Goal: Task Accomplishment & Management: Complete application form

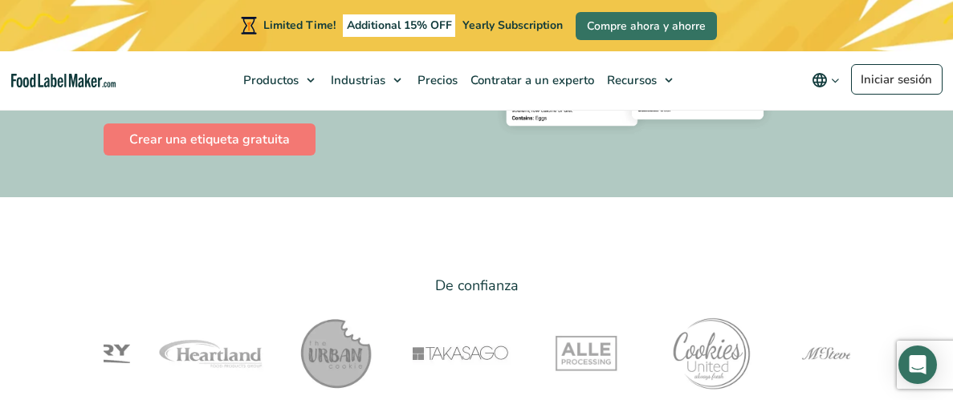
scroll to position [344, 0]
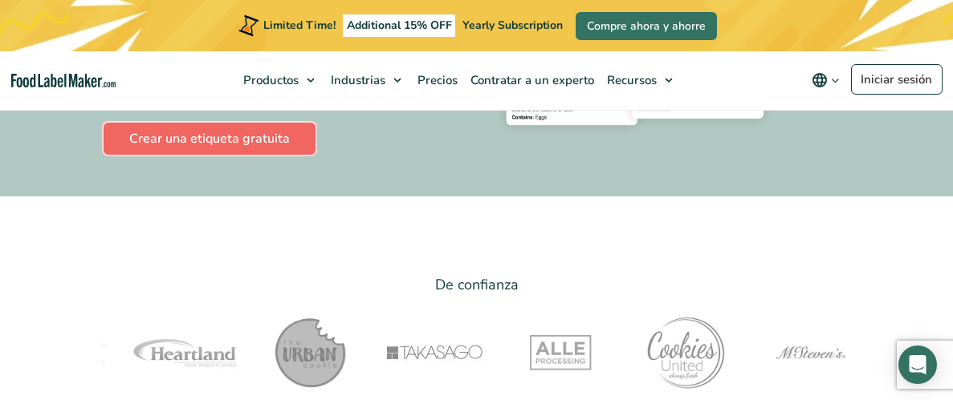
click at [154, 146] on link "Crear una etiqueta gratuita" at bounding box center [210, 139] width 212 height 32
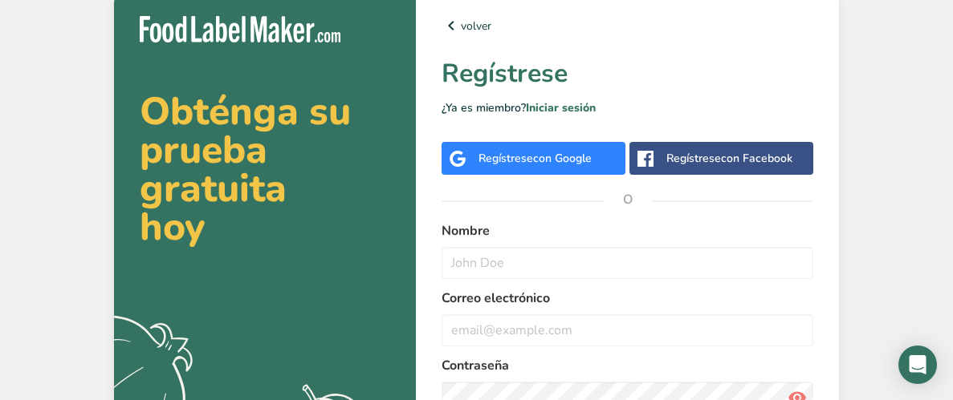
click at [600, 159] on div "Regístrese con Google" at bounding box center [533, 158] width 184 height 33
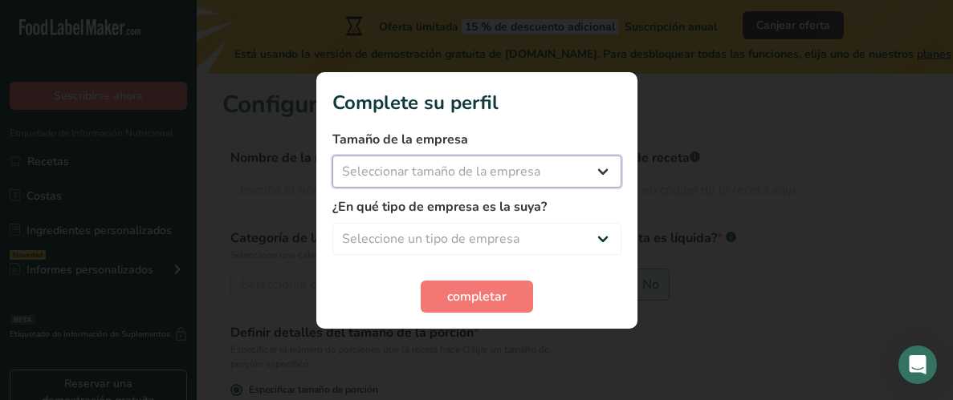
click at [543, 182] on select "Seleccionar tamaño de la empresa Menos de 10 empleados De 10 a 50 empleados De …" at bounding box center [476, 172] width 289 height 32
click at [332, 156] on select "Seleccionar tamaño de la empresa Menos de 10 empleados De 10 a 50 empleados De …" at bounding box center [476, 172] width 289 height 32
click at [559, 179] on select "Menos de 10 empleados De 10 a 50 empleados De 51 a 500 empleados Más de 500 emp…" at bounding box center [476, 172] width 289 height 32
select select "2"
click at [332, 156] on select "Menos de 10 empleados De 10 a 50 empleados De 51 a 500 empleados Más de 500 emp…" at bounding box center [476, 172] width 289 height 32
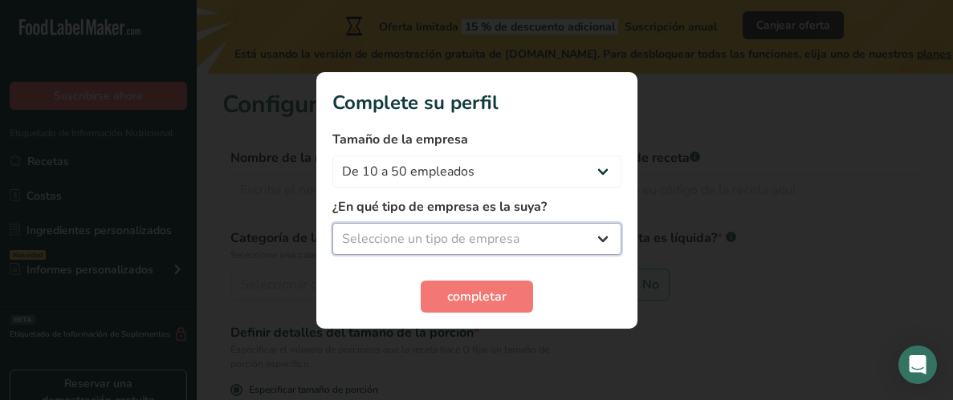
click at [555, 239] on select "Seleccione un tipo de empresa Fabricante de alimentos envasados Restaurante y c…" at bounding box center [476, 239] width 289 height 32
select select "1"
click at [332, 223] on select "Seleccione un tipo de empresa Fabricante de alimentos envasados Restaurante y c…" at bounding box center [476, 239] width 289 height 32
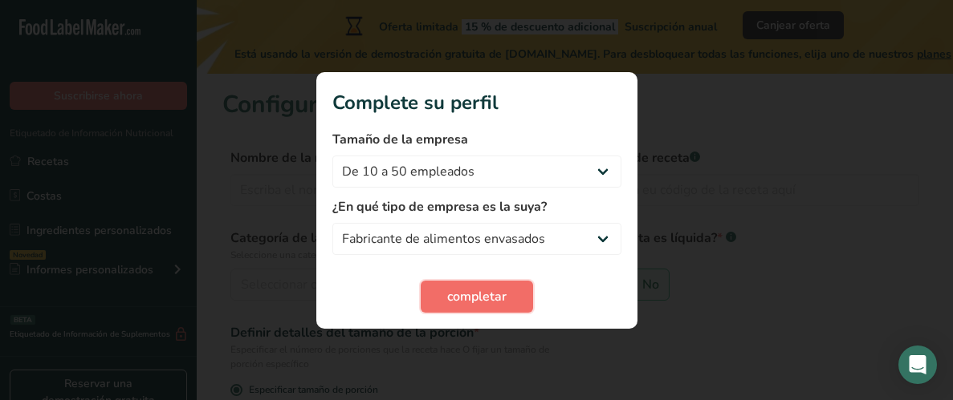
click at [489, 302] on span "completar" at bounding box center [476, 296] width 59 height 19
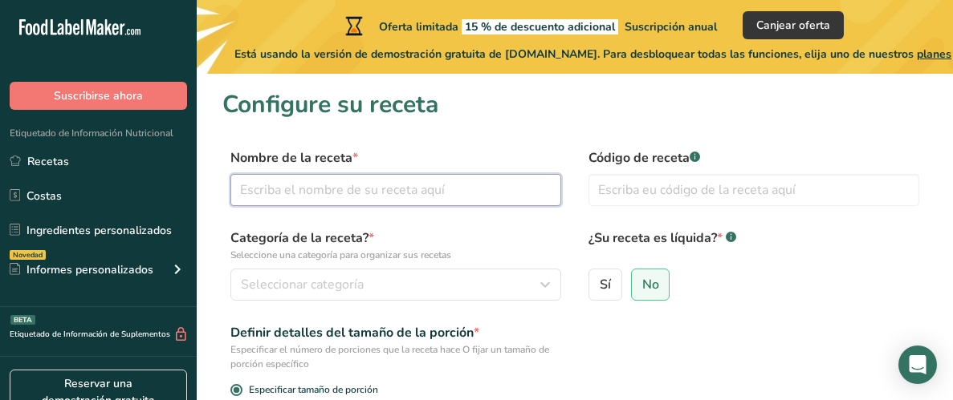
click at [507, 193] on input "text" at bounding box center [395, 190] width 331 height 32
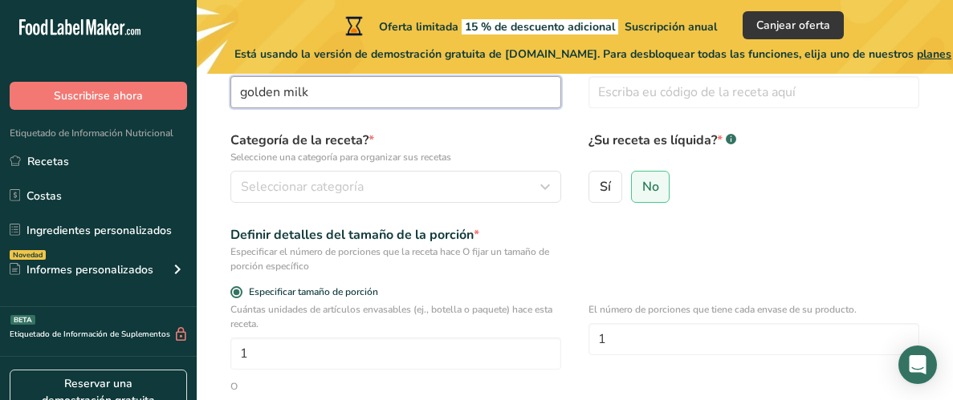
scroll to position [101, 0]
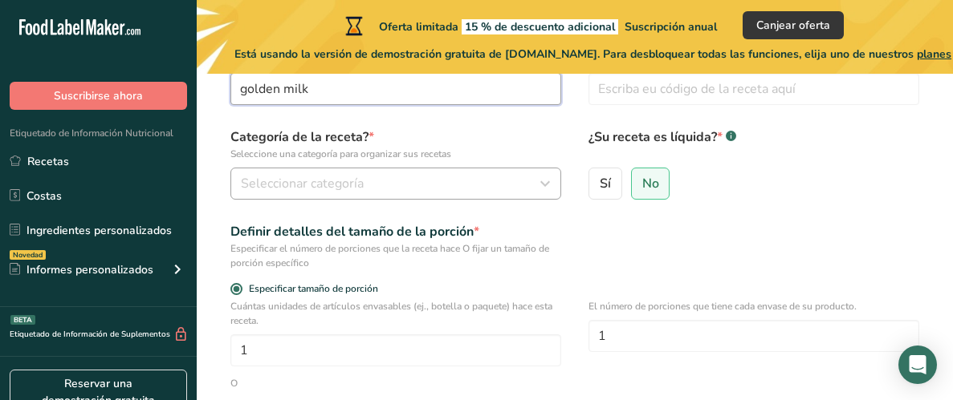
type input "golden milk"
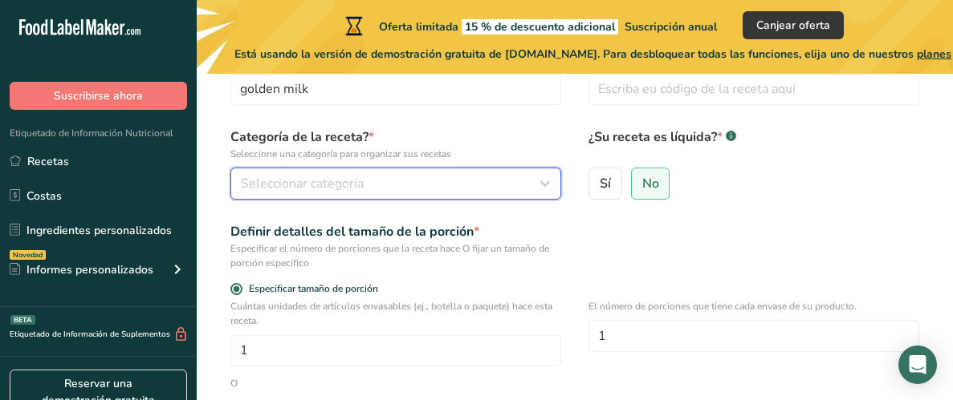
click at [502, 196] on button "Seleccionar categoría" at bounding box center [395, 184] width 331 height 32
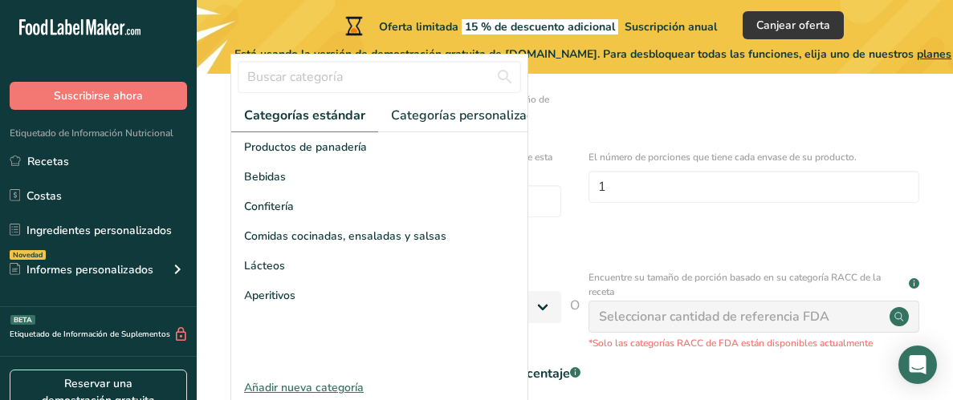
scroll to position [270, 0]
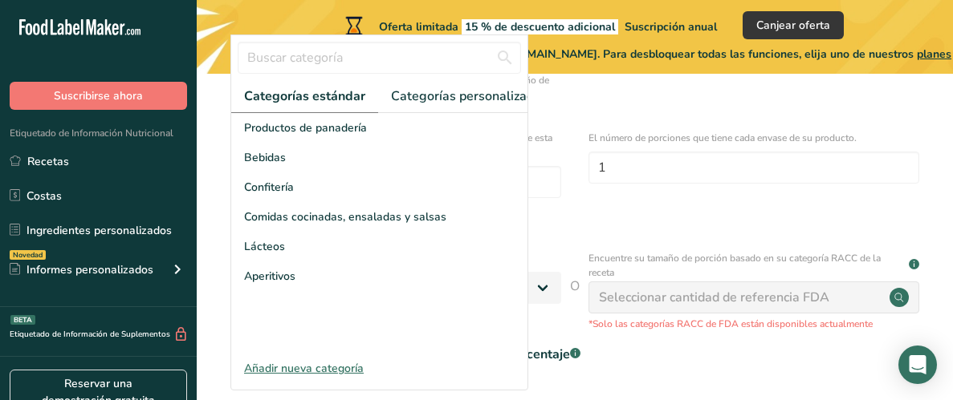
click at [615, 107] on form "Nombre de la receta * golden milk Código de receta .a-a{fill:#347362;}.b-a{fill…" at bounding box center [574, 166] width 705 height 575
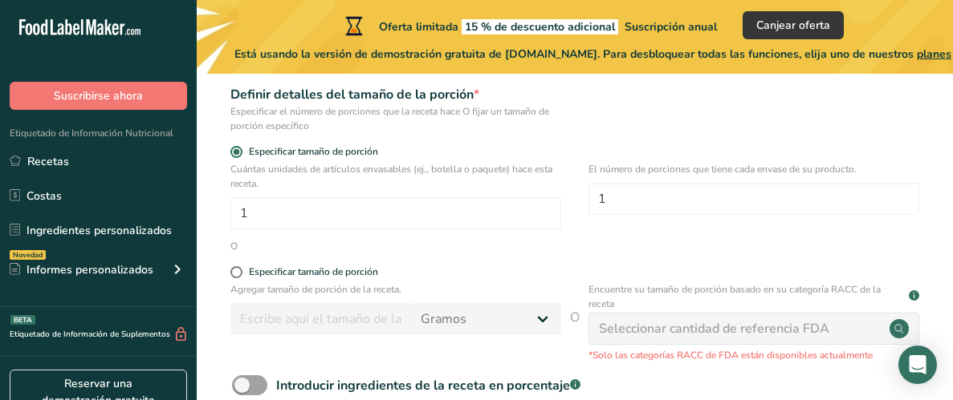
scroll to position [239, 0]
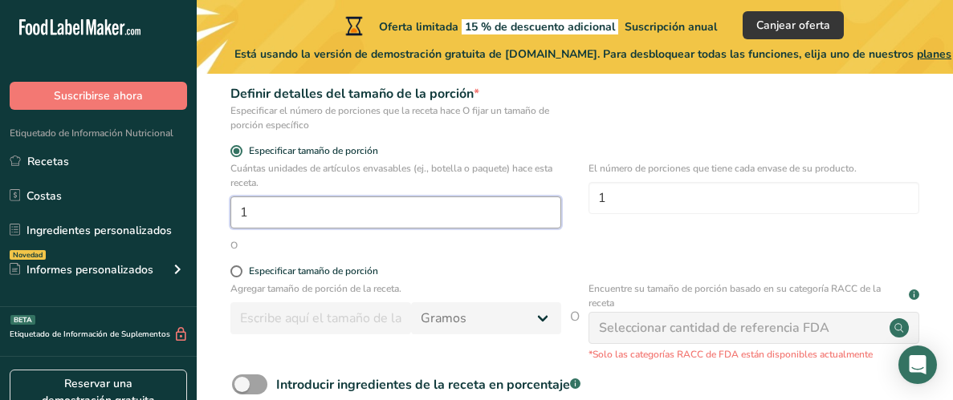
click at [455, 209] on input "1" at bounding box center [395, 213] width 331 height 32
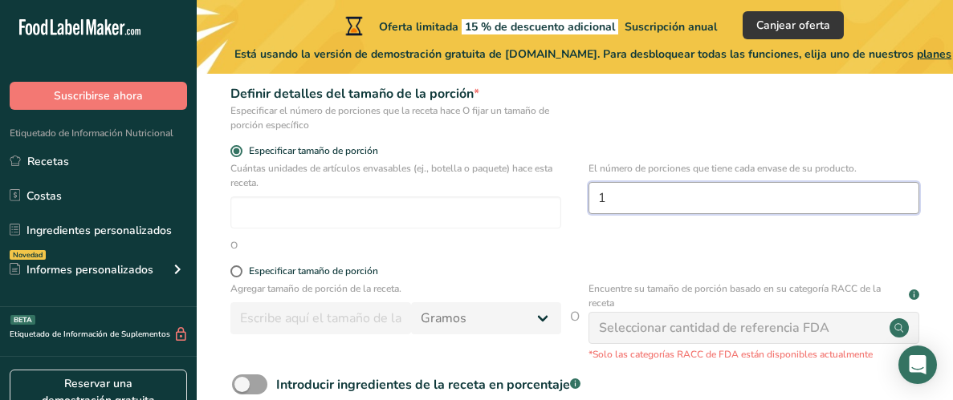
click at [717, 203] on input "1" at bounding box center [753, 198] width 331 height 32
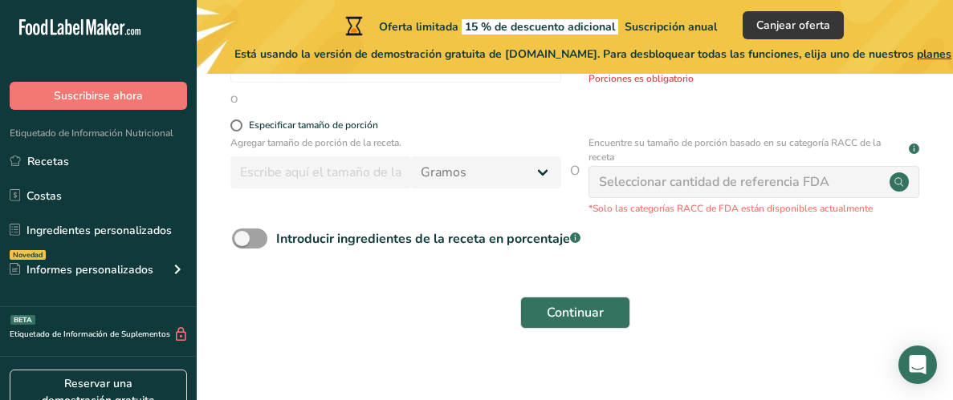
scroll to position [402, 0]
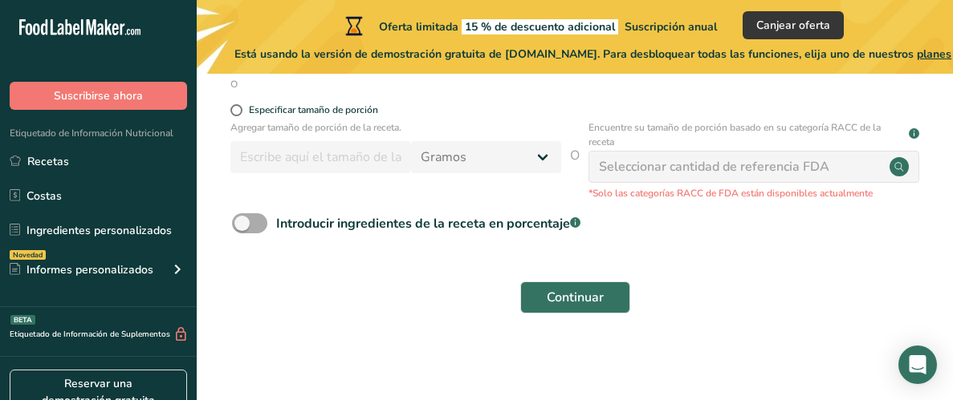
click at [250, 220] on span at bounding box center [249, 223] width 35 height 20
click at [242, 220] on input "Introducir ingredientes de la receta en porcentaje .a-a{fill:#347362;}.b-a{fill…" at bounding box center [237, 223] width 10 height 10
checkbox input "true"
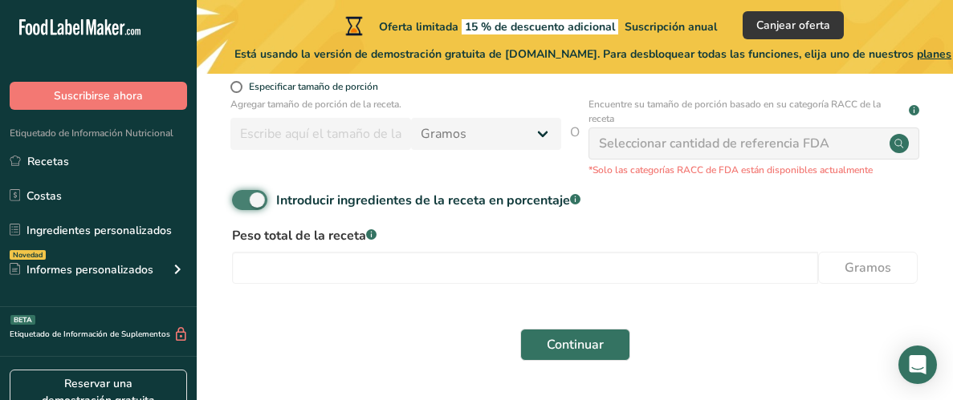
scroll to position [473, 0]
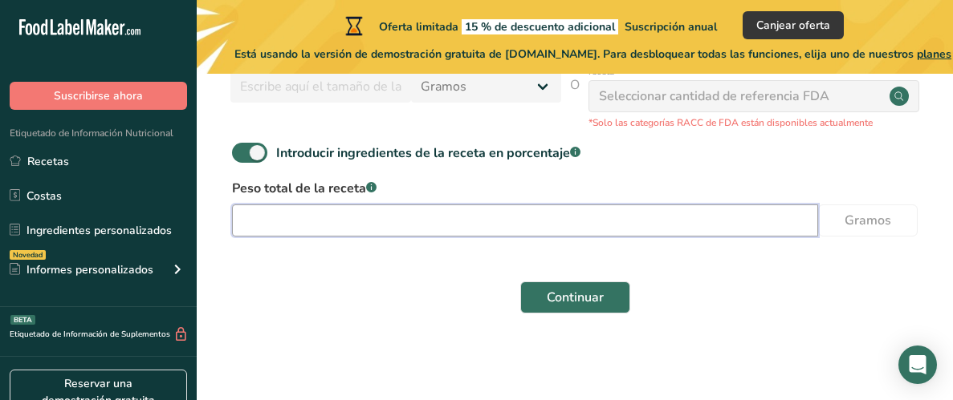
click at [478, 226] on input "number" at bounding box center [525, 221] width 586 height 32
type input "250"
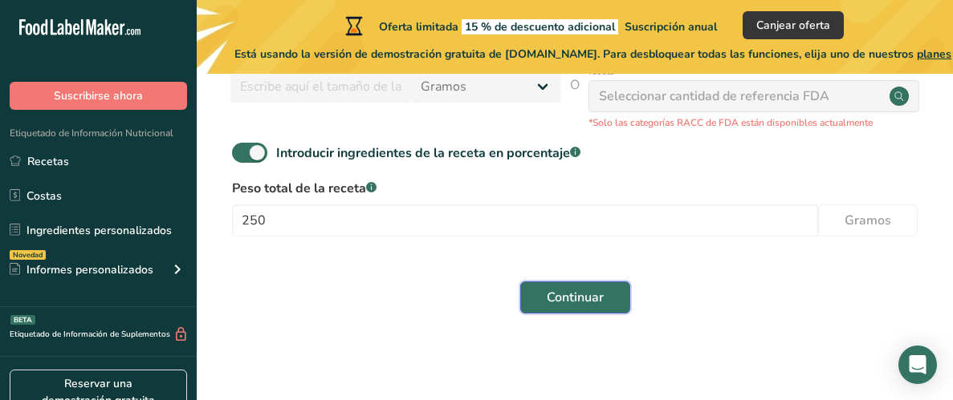
click at [595, 301] on span "Continuar" at bounding box center [575, 297] width 57 height 19
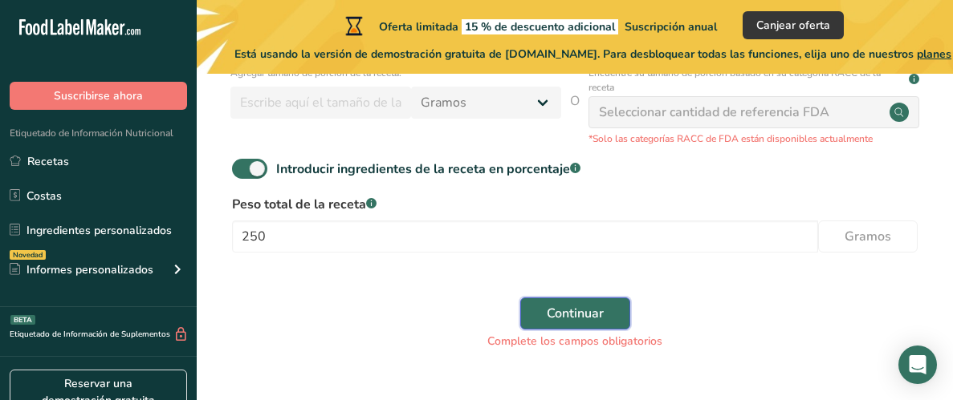
scroll to position [490, 0]
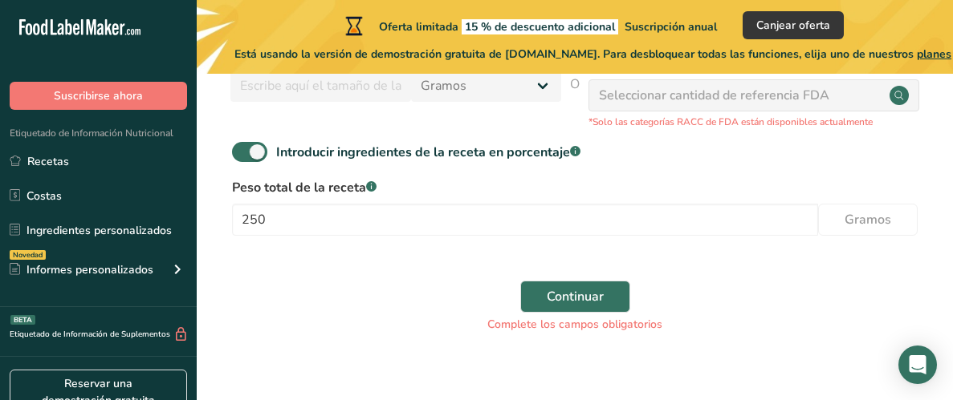
click at [787, 104] on div "Seleccionar cantidad de referencia FDA" at bounding box center [714, 95] width 230 height 19
click at [896, 104] on circle at bounding box center [898, 95] width 19 height 19
click at [726, 98] on div "Seleccionar cantidad de referencia FDA" at bounding box center [714, 95] width 230 height 19
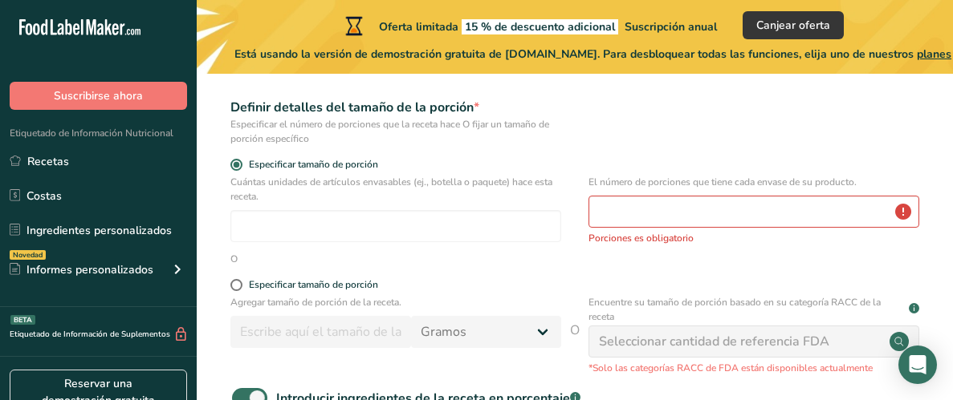
scroll to position [240, 0]
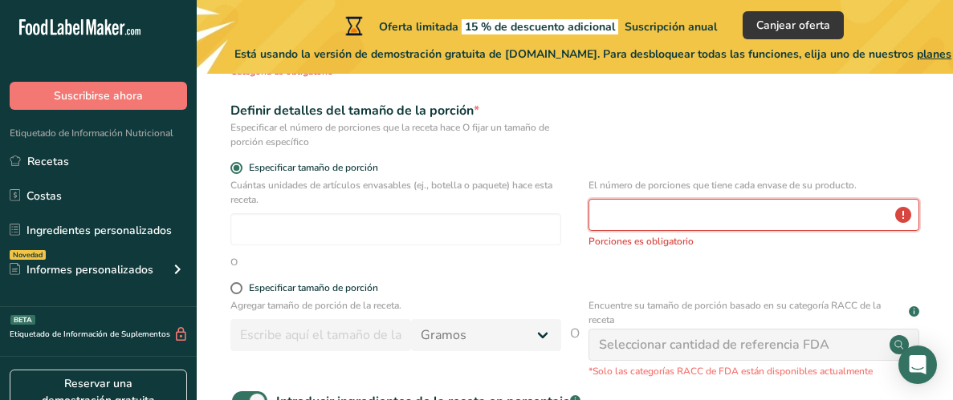
click at [786, 213] on input "number" at bounding box center [753, 215] width 331 height 32
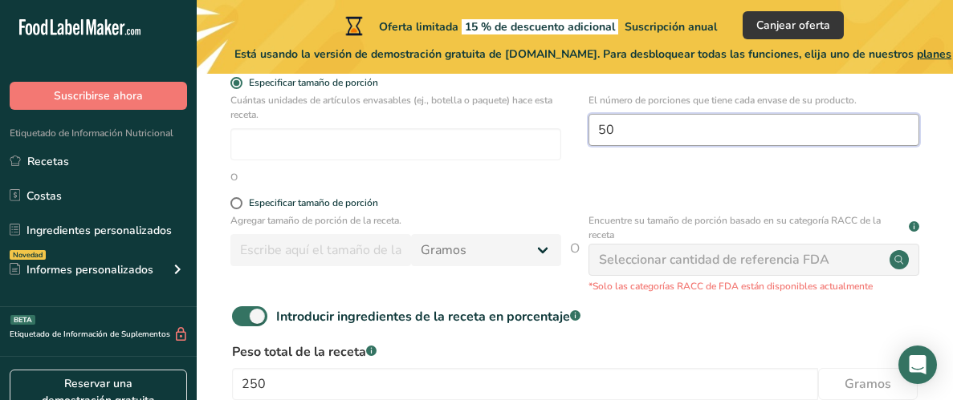
scroll to position [386, 0]
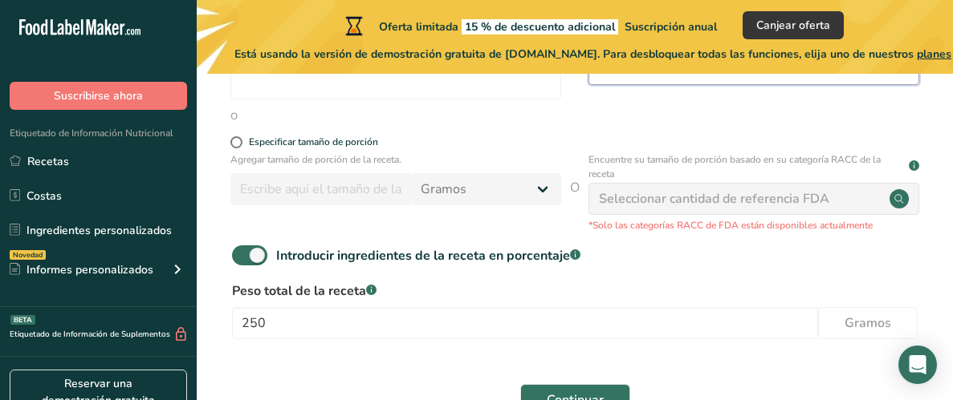
type input "50"
click at [769, 205] on div "Seleccionar cantidad de referencia FDA" at bounding box center [714, 198] width 230 height 19
click at [908, 213] on div "Seleccionar cantidad de referencia FDA" at bounding box center [753, 199] width 331 height 32
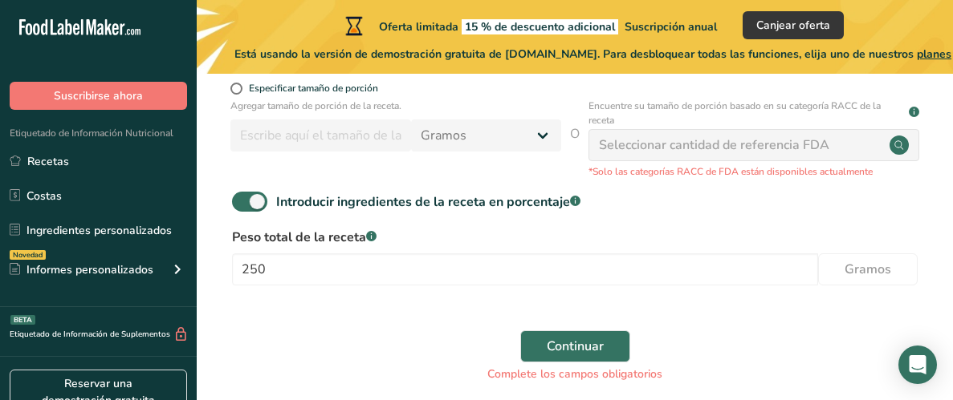
scroll to position [477, 0]
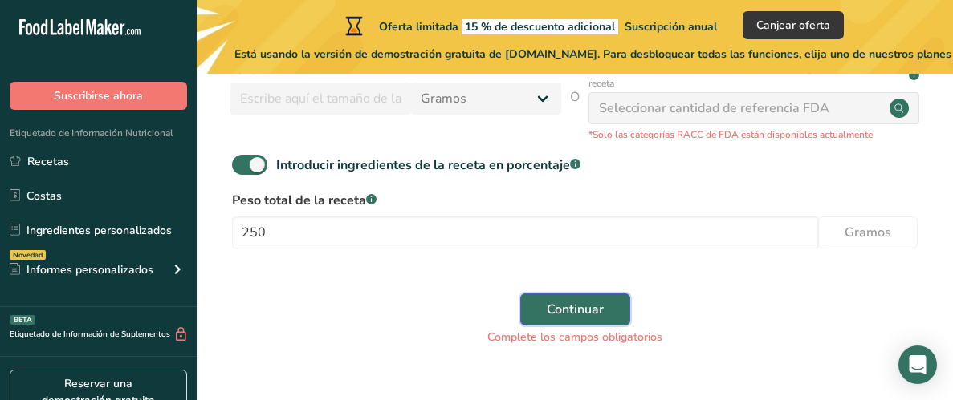
click at [596, 308] on span "Continuar" at bounding box center [575, 309] width 57 height 19
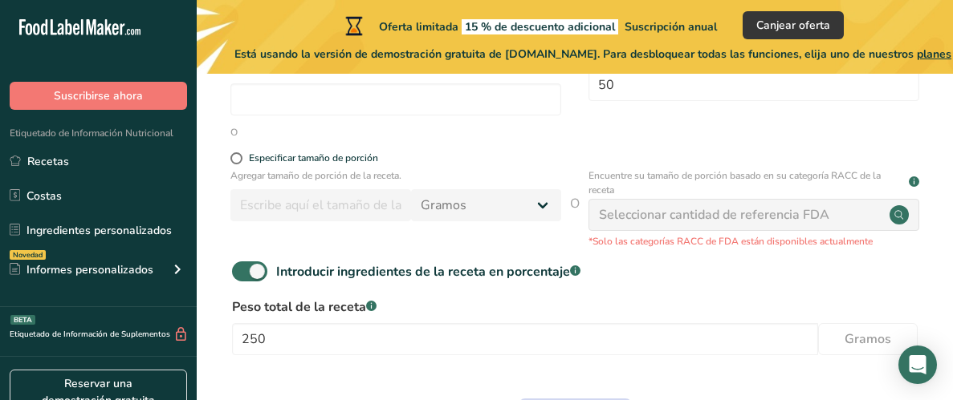
scroll to position [363, 0]
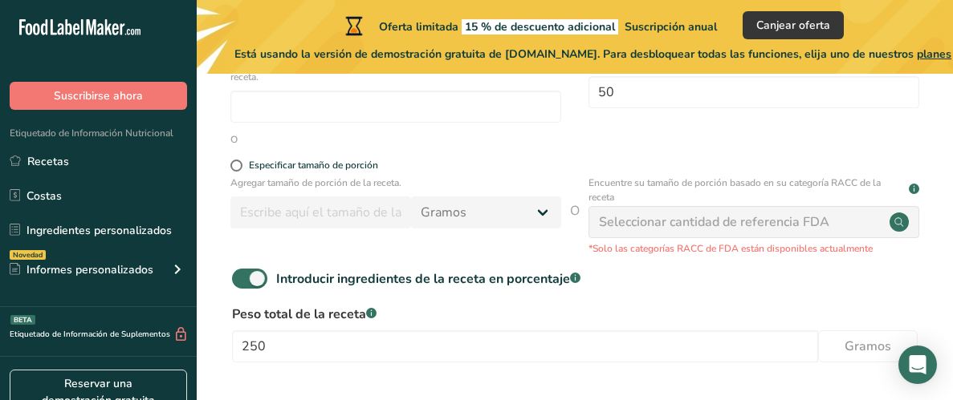
click at [766, 227] on div "Seleccionar cantidad de referencia FDA" at bounding box center [714, 222] width 230 height 19
click at [896, 224] on circle at bounding box center [898, 222] width 19 height 19
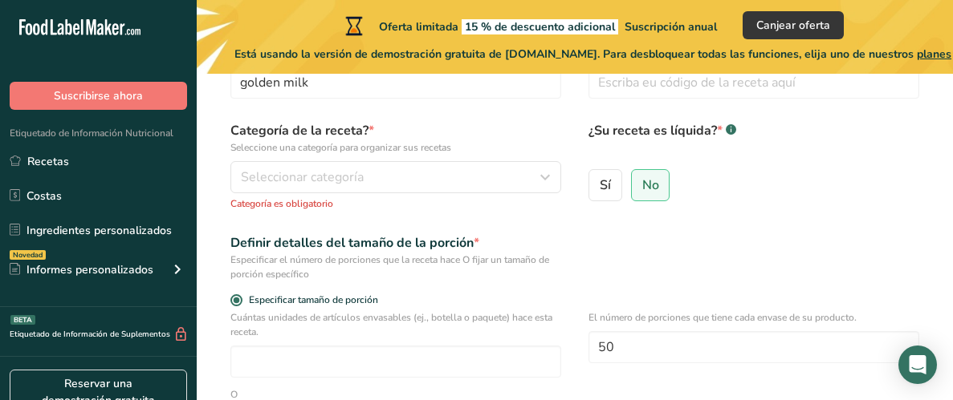
scroll to position [106, 0]
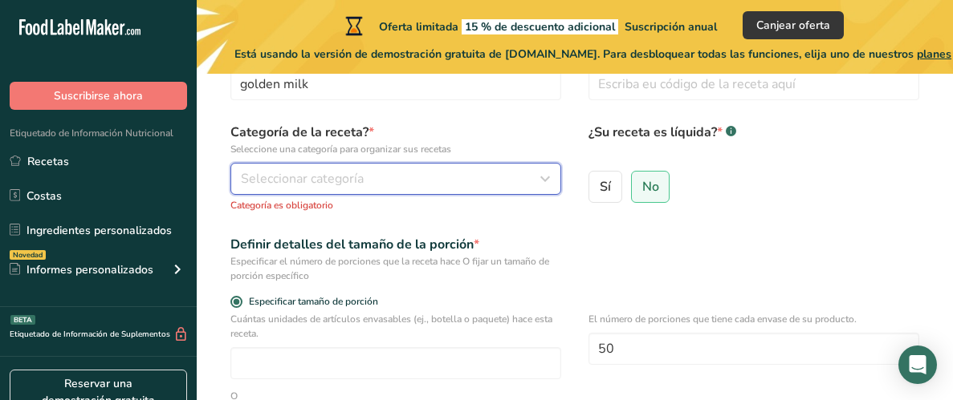
click at [492, 181] on div "Seleccionar categoría" at bounding box center [391, 178] width 300 height 19
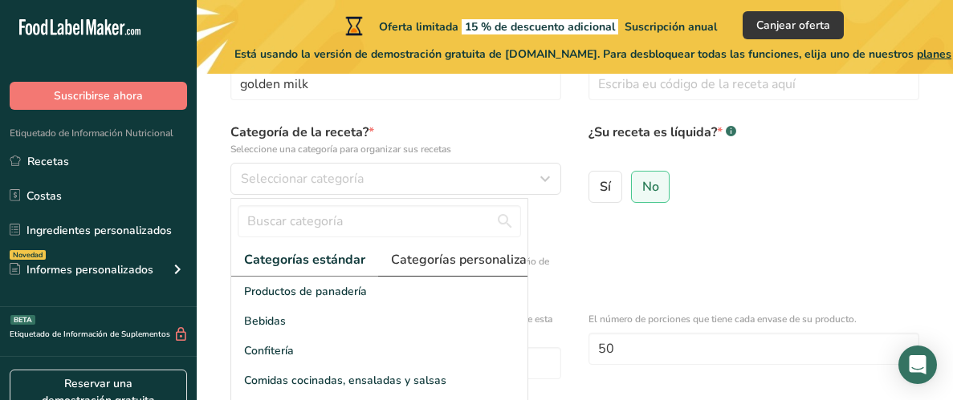
click at [457, 258] on span "Categorías personalizadas .a-a{fill:#347362;}.b-a{fill:#fff;}" at bounding box center [474, 259] width 167 height 19
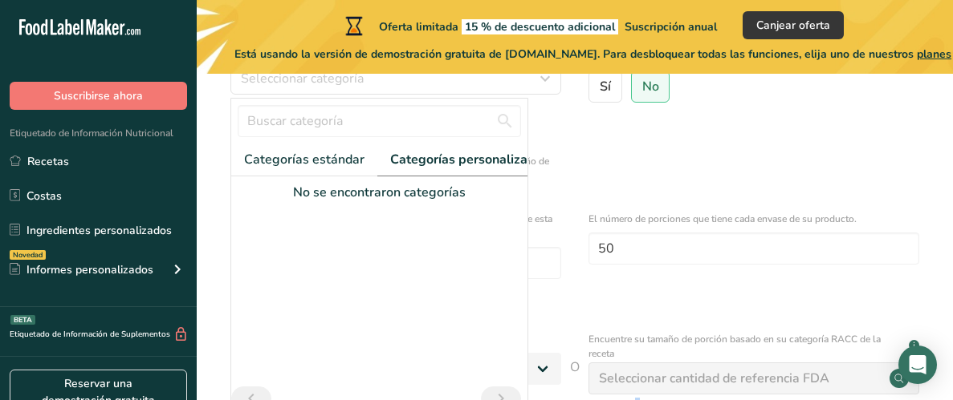
scroll to position [198, 0]
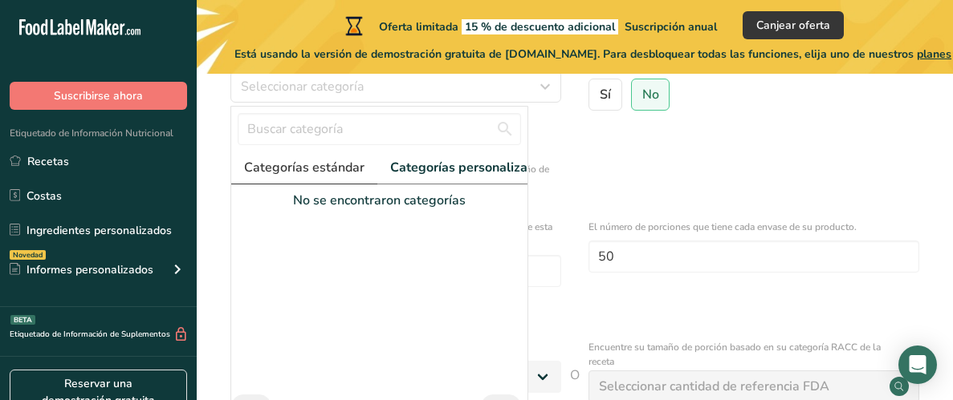
click at [327, 168] on span "Categorías estándar" at bounding box center [304, 167] width 120 height 19
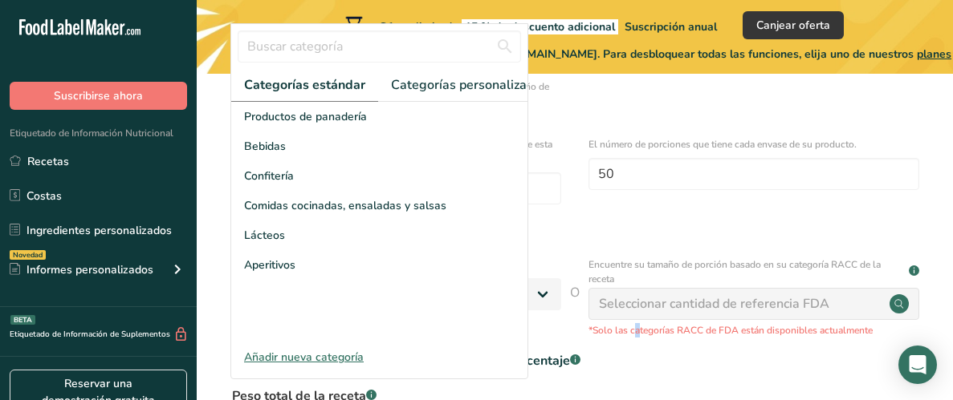
scroll to position [296, 0]
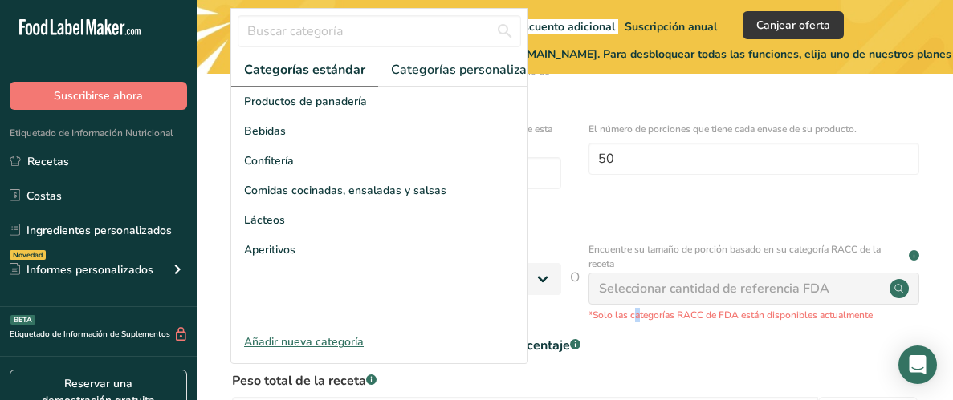
click at [331, 347] on div "Añadir nueva categoría" at bounding box center [379, 342] width 296 height 17
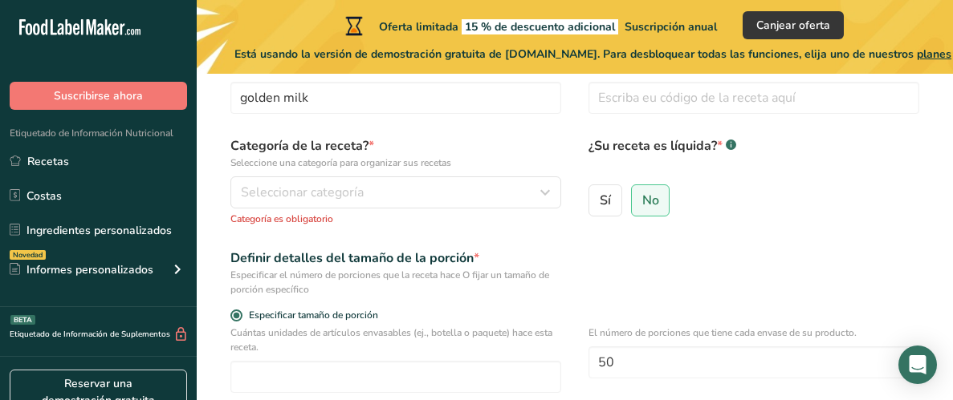
scroll to position [87, 0]
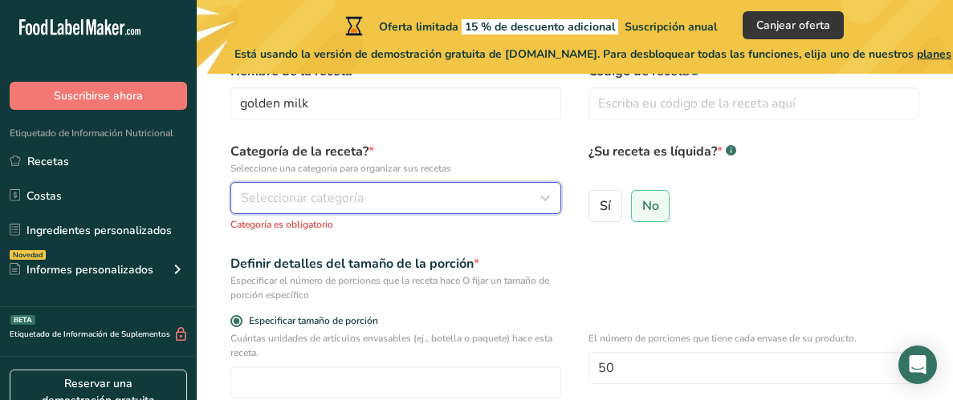
click at [286, 192] on span "Seleccionar categoría" at bounding box center [302, 198] width 123 height 19
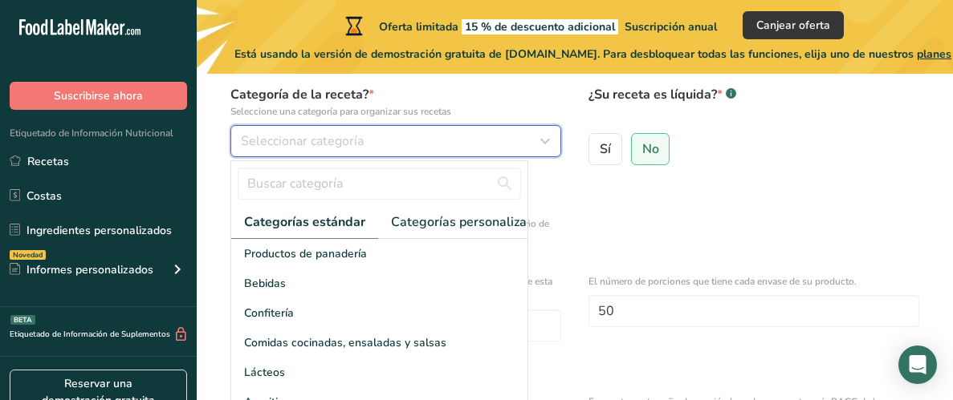
scroll to position [266, 0]
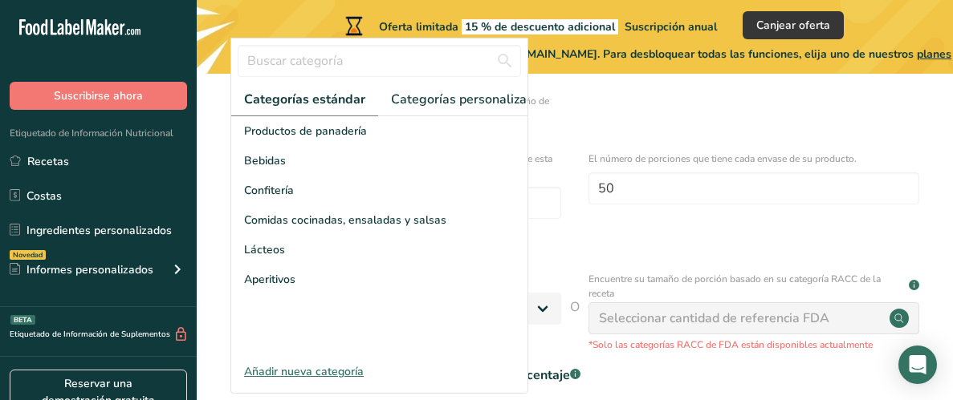
click at [314, 372] on div "Añadir nueva categoría" at bounding box center [379, 372] width 296 height 17
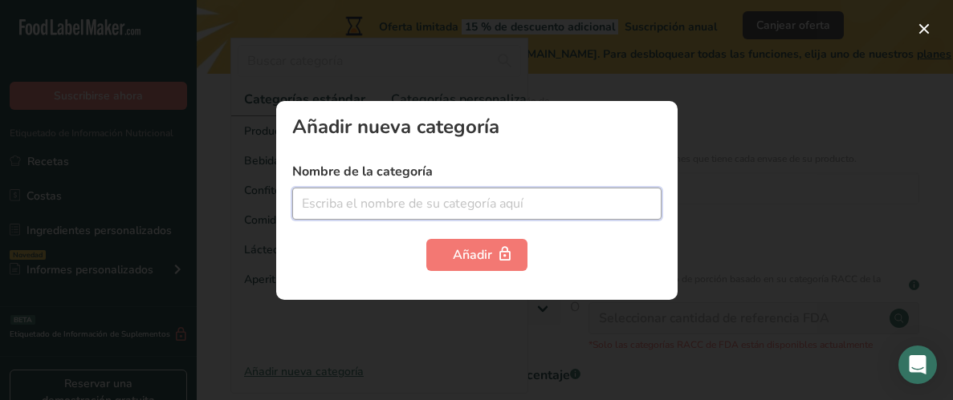
click at [339, 209] on input "text" at bounding box center [476, 204] width 369 height 32
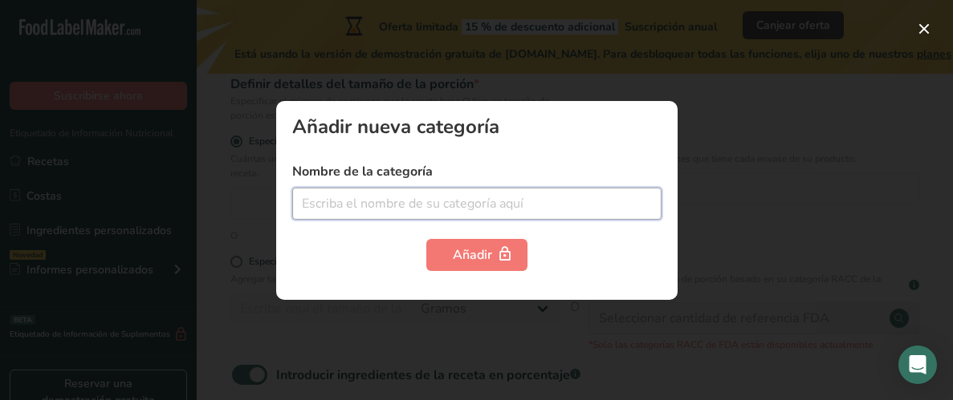
type input "o"
type input "polvos"
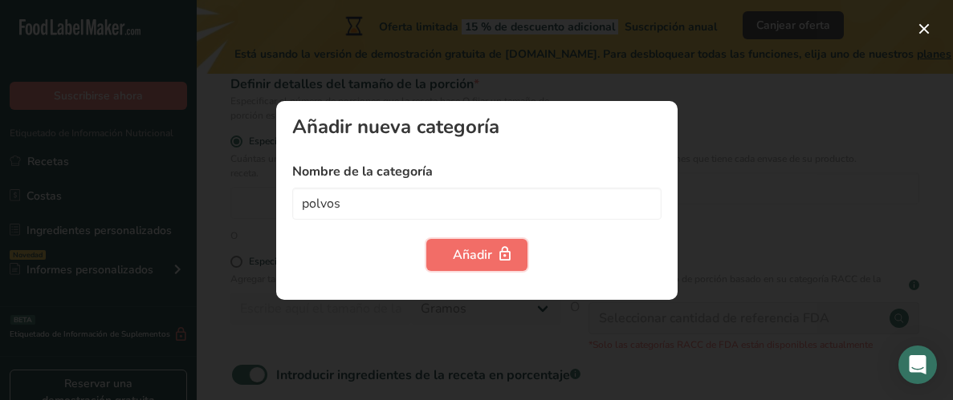
click at [491, 256] on div "Añadir" at bounding box center [477, 255] width 48 height 19
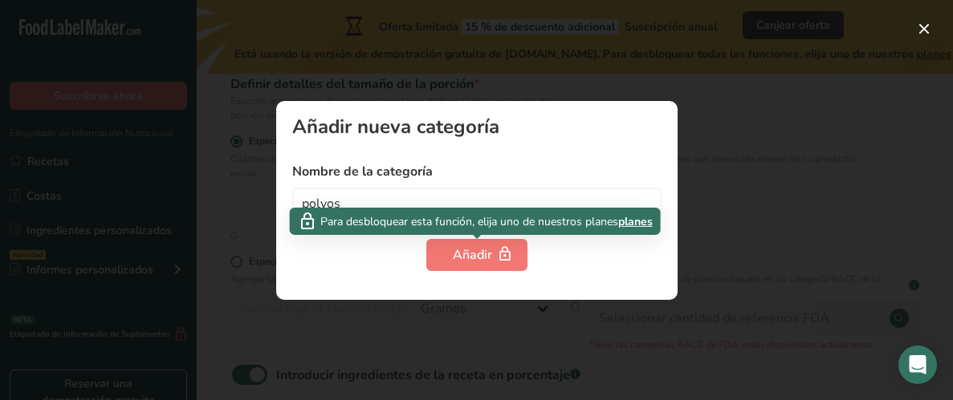
click at [830, 188] on div at bounding box center [476, 200] width 953 height 400
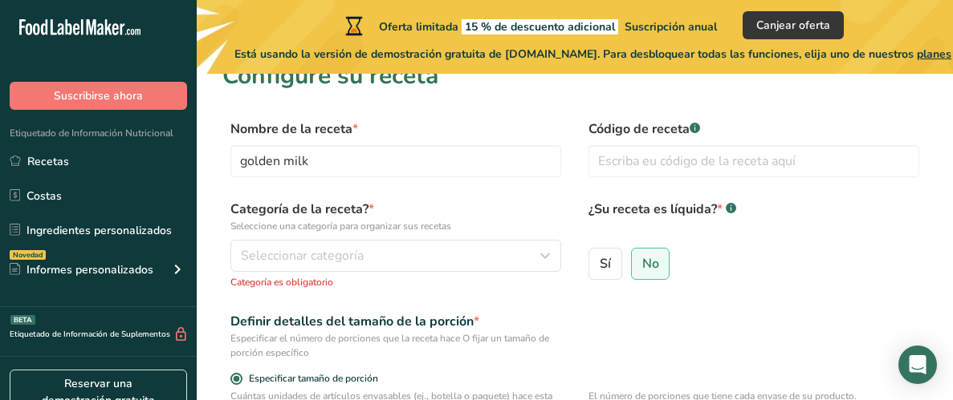
scroll to position [21, 0]
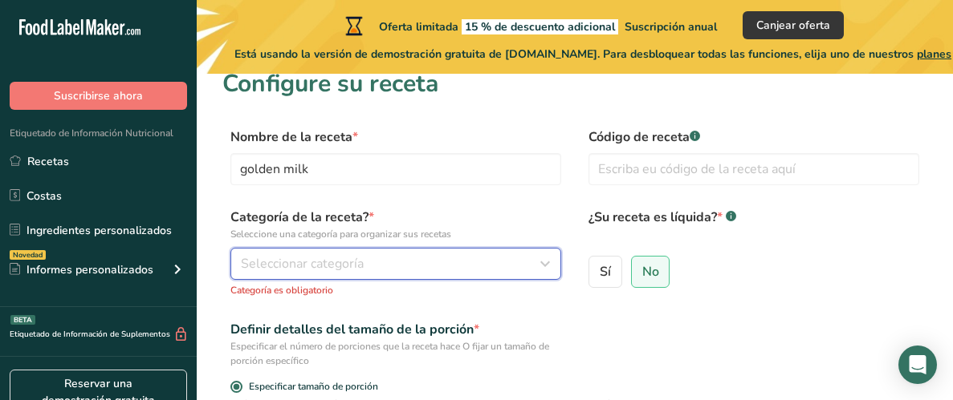
click at [347, 263] on span "Seleccionar categoría" at bounding box center [302, 263] width 123 height 19
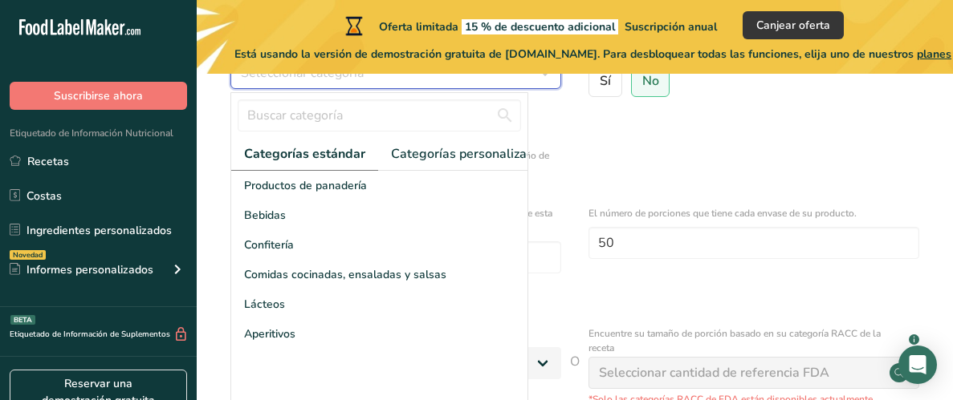
scroll to position [216, 0]
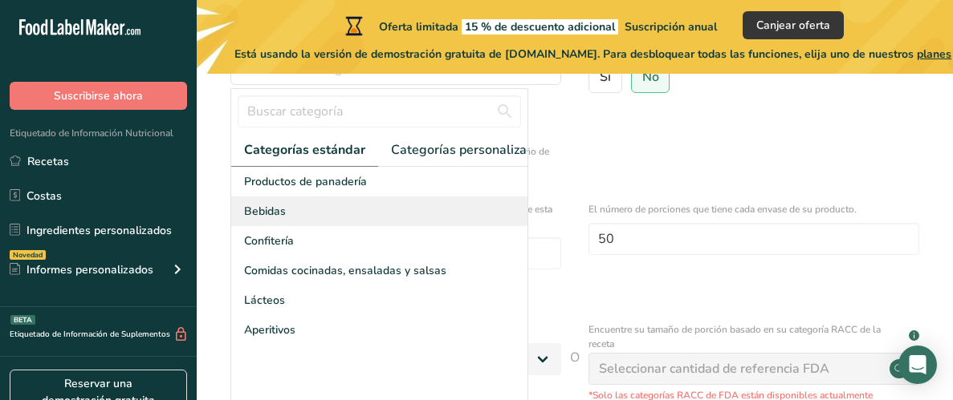
click at [272, 216] on span "Bebidas" at bounding box center [265, 211] width 42 height 17
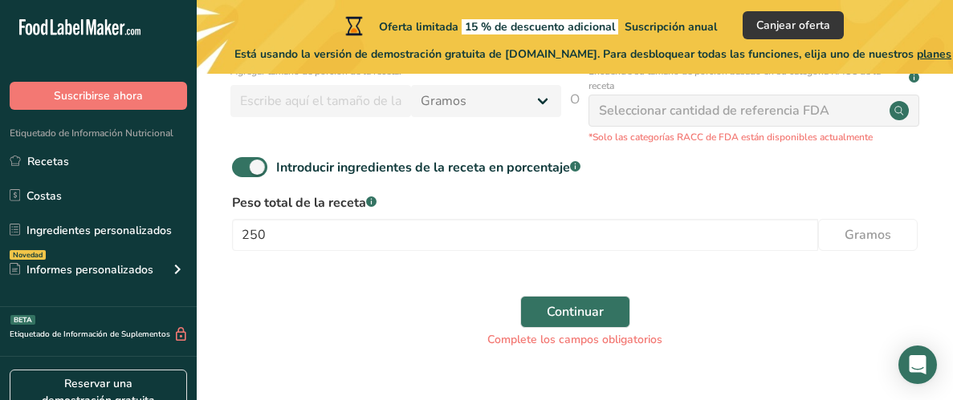
scroll to position [493, 0]
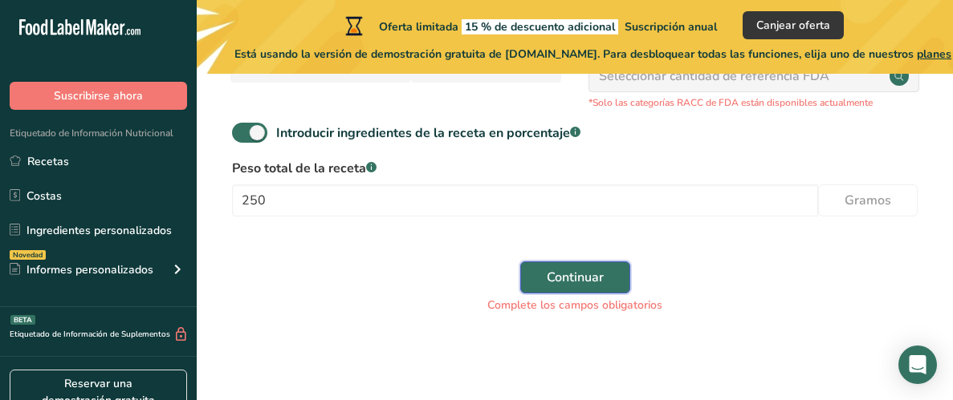
click at [591, 282] on span "Continuar" at bounding box center [575, 277] width 57 height 19
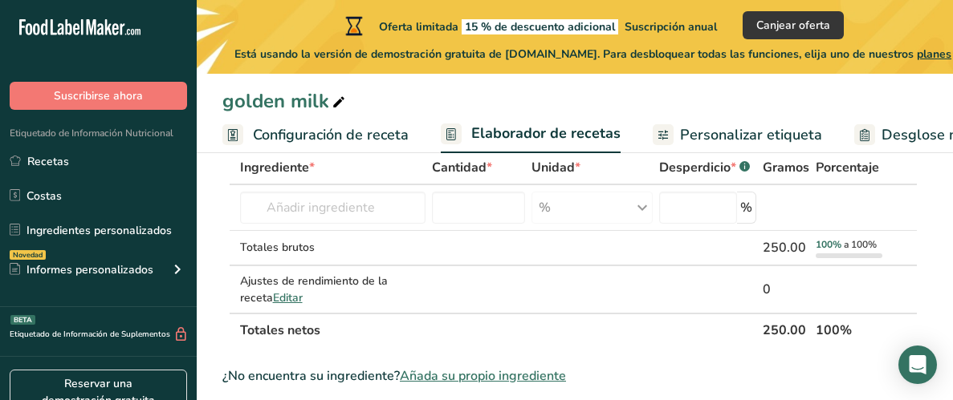
scroll to position [102, 0]
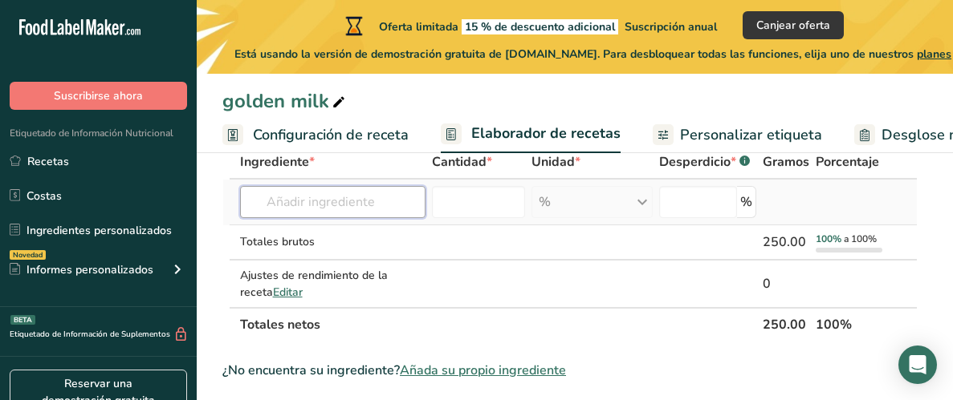
click at [406, 209] on input "text" at bounding box center [332, 202] width 185 height 32
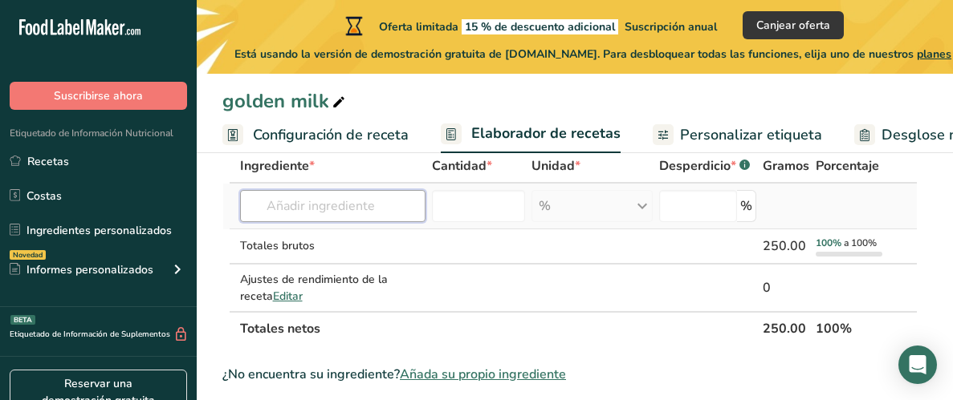
scroll to position [97, 0]
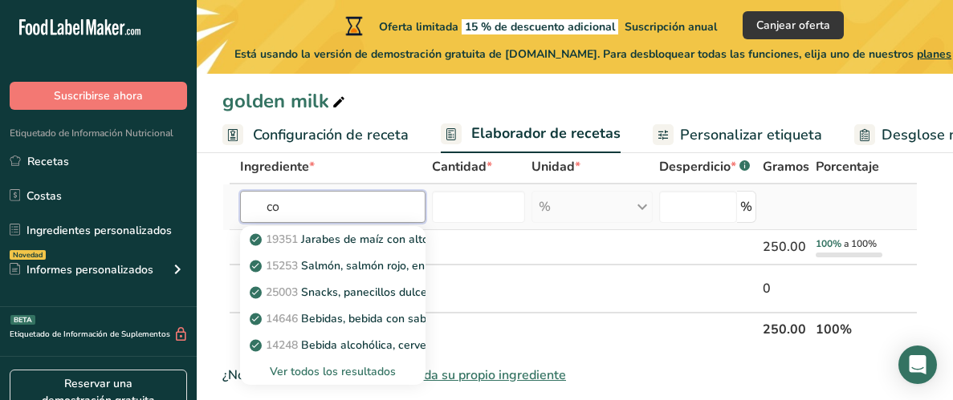
type input "c"
type input "grasas"
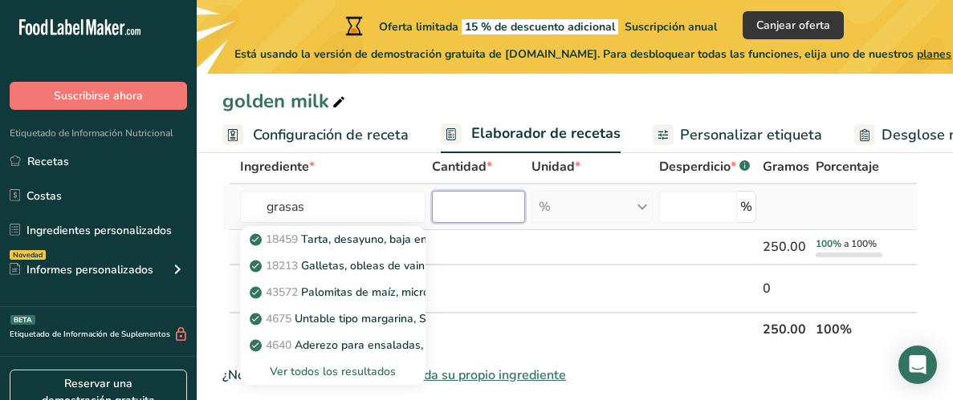
click at [461, 206] on input "number" at bounding box center [478, 207] width 93 height 32
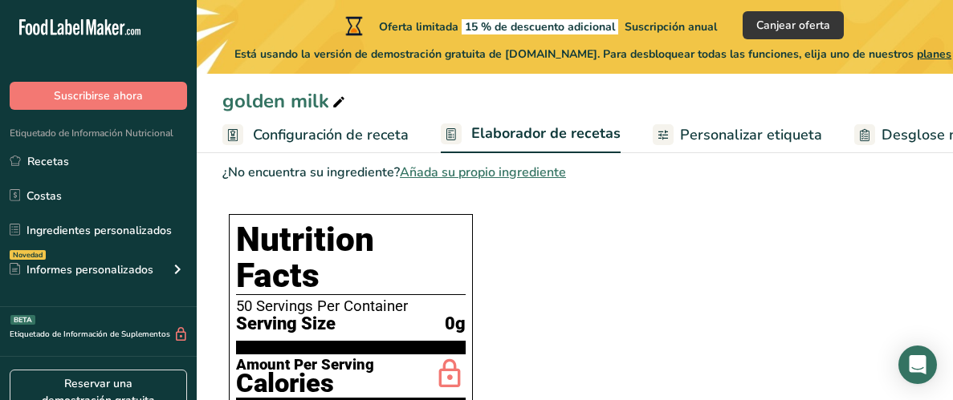
scroll to position [0, 0]
